Goal: Information Seeking & Learning: Learn about a topic

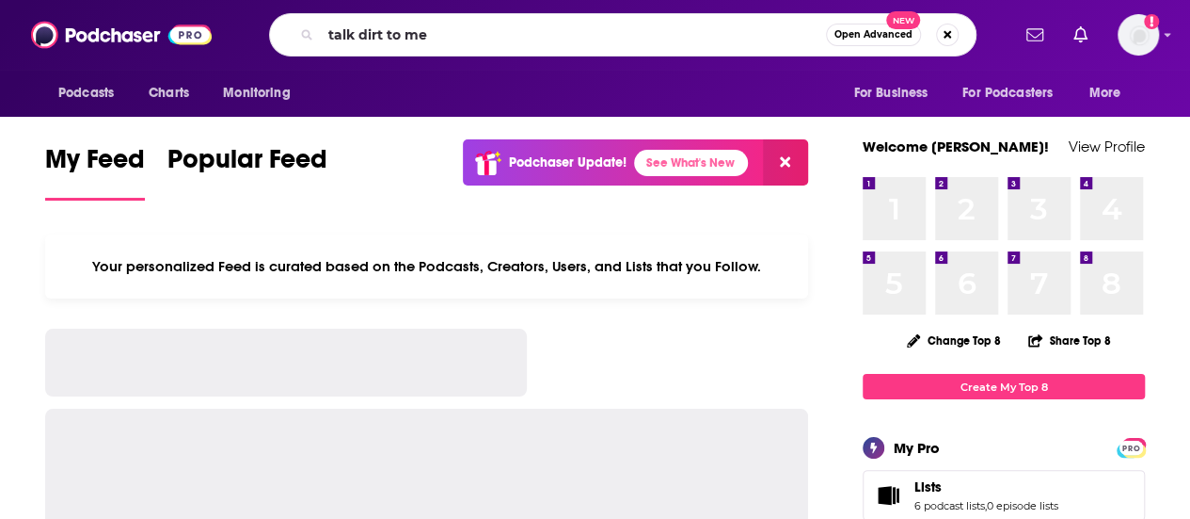
type input "talk dirt to me"
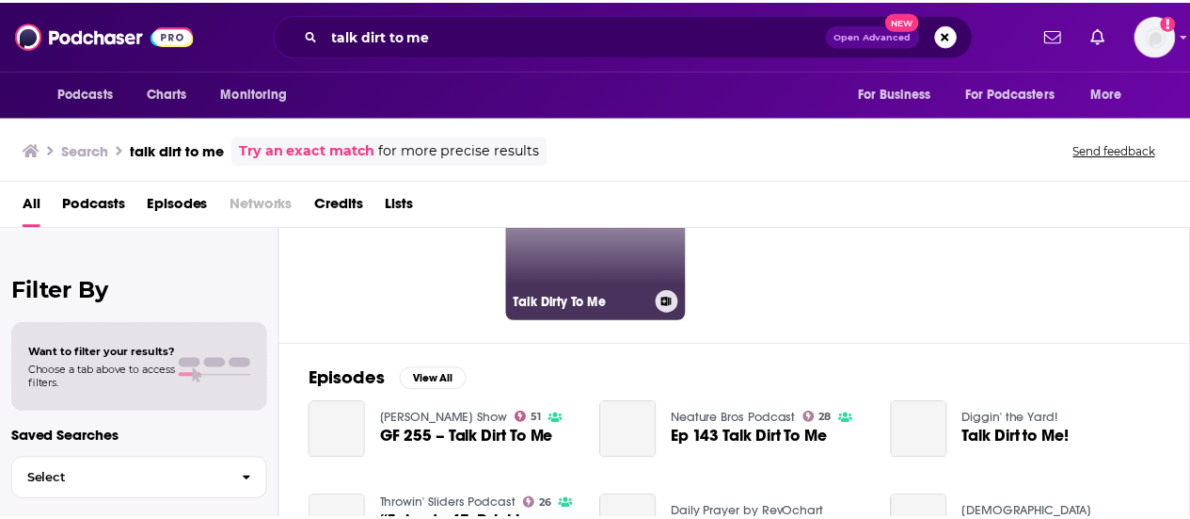
scroll to position [156, 0]
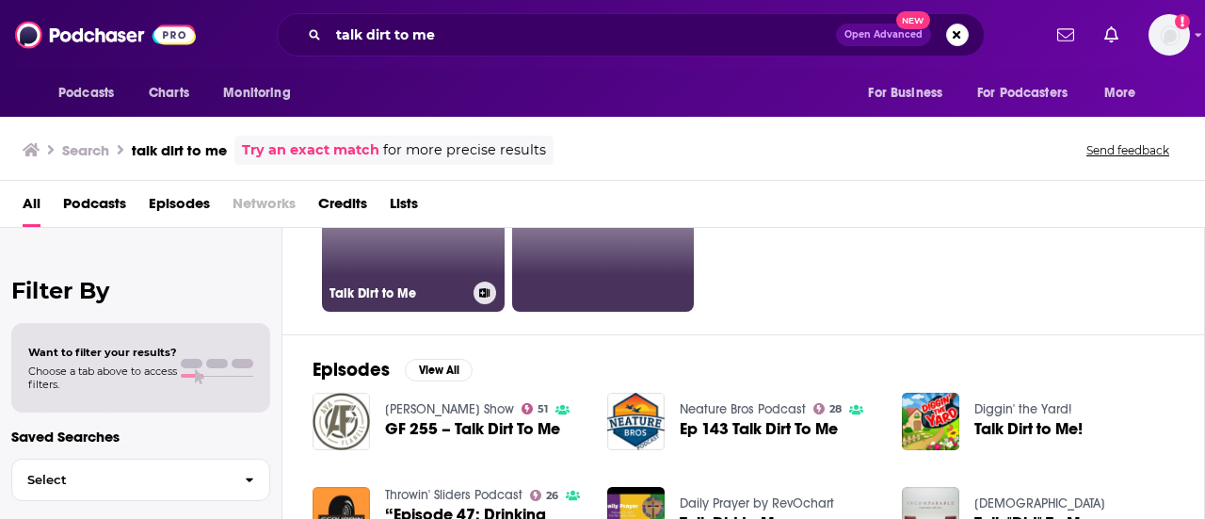
click at [423, 230] on link "Talk Dirt to Me" at bounding box center [413, 220] width 183 height 183
